Goal: Task Accomplishment & Management: Manage account settings

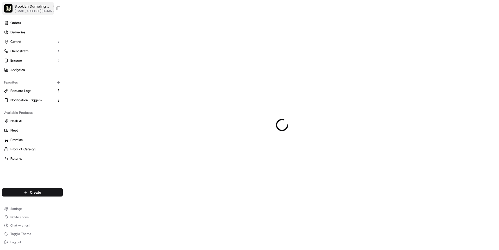
click at [44, 8] on span "Brooklyn Dumpling - [GEOGRAPHIC_DATA]" at bounding box center [33, 6] width 36 height 5
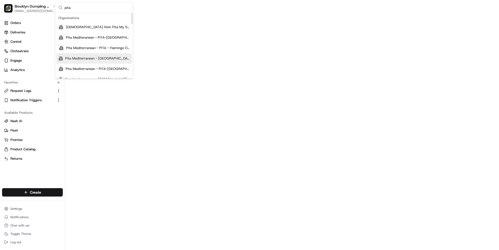
type input "pita"
click at [100, 58] on span "Pita Mediterranean - [GEOGRAPHIC_DATA]-[GEOGRAPHIC_DATA]" at bounding box center [97, 58] width 65 height 5
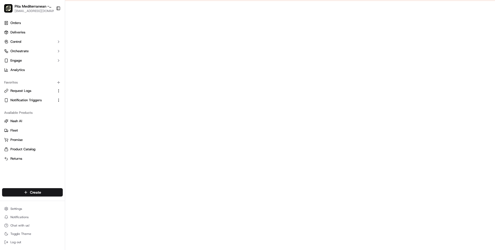
scroll to position [13, 0]
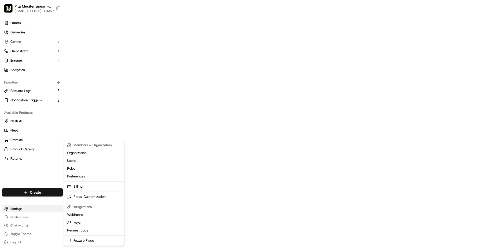
click at [15, 205] on html "To start dispatching deliveries, please add your payment information. Add Billi…" at bounding box center [247, 112] width 495 height 250
click at [36, 139] on html "To start dispatching deliveries, please add your payment information. Add Billi…" at bounding box center [249, 112] width 499 height 250
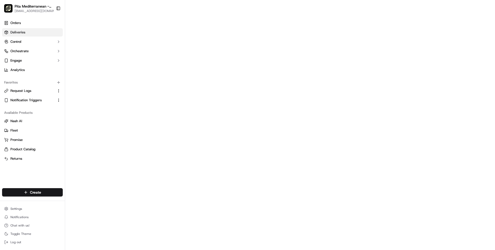
click at [22, 34] on span "Deliveries" at bounding box center [17, 32] width 15 height 5
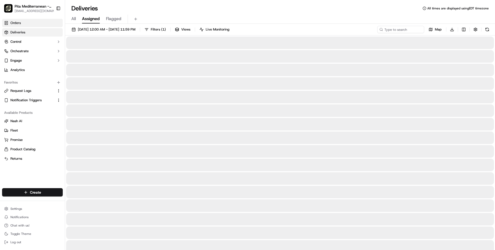
click at [26, 22] on link "Orders" at bounding box center [32, 23] width 61 height 8
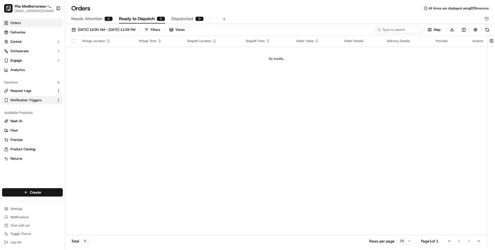
click at [45, 101] on link "Notification Triggers" at bounding box center [29, 100] width 50 height 5
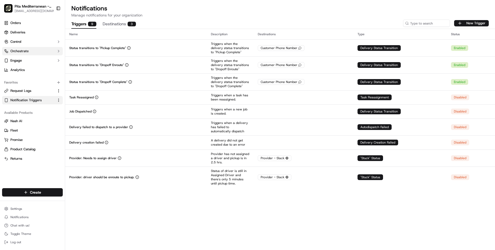
click at [38, 53] on button "Orchestrate" at bounding box center [32, 51] width 61 height 8
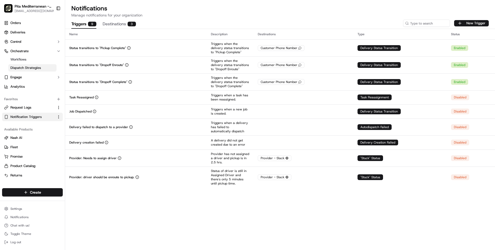
click at [36, 64] on link "Dispatch Strategies" at bounding box center [32, 67] width 48 height 7
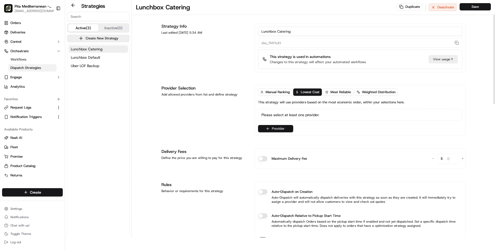
click at [274, 130] on button "Provider" at bounding box center [275, 128] width 35 height 7
click at [236, 134] on html "To start dispatching deliveries, please add your payment information. Add Billi…" at bounding box center [249, 112] width 499 height 250
